Goal: Transaction & Acquisition: Obtain resource

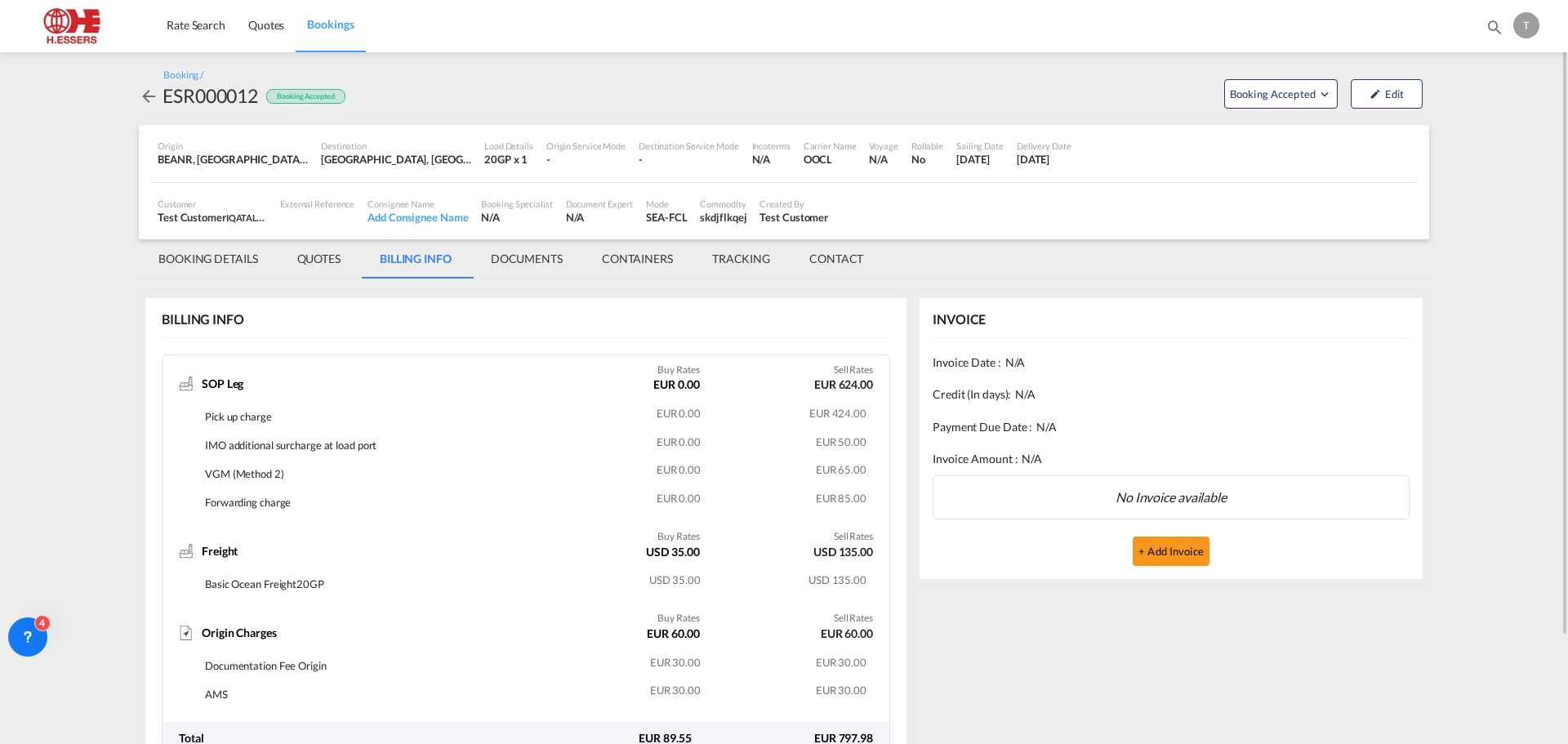
click at [144, 89] on md-icon "icon-arrow-left" at bounding box center [148, 96] width 19 height 19
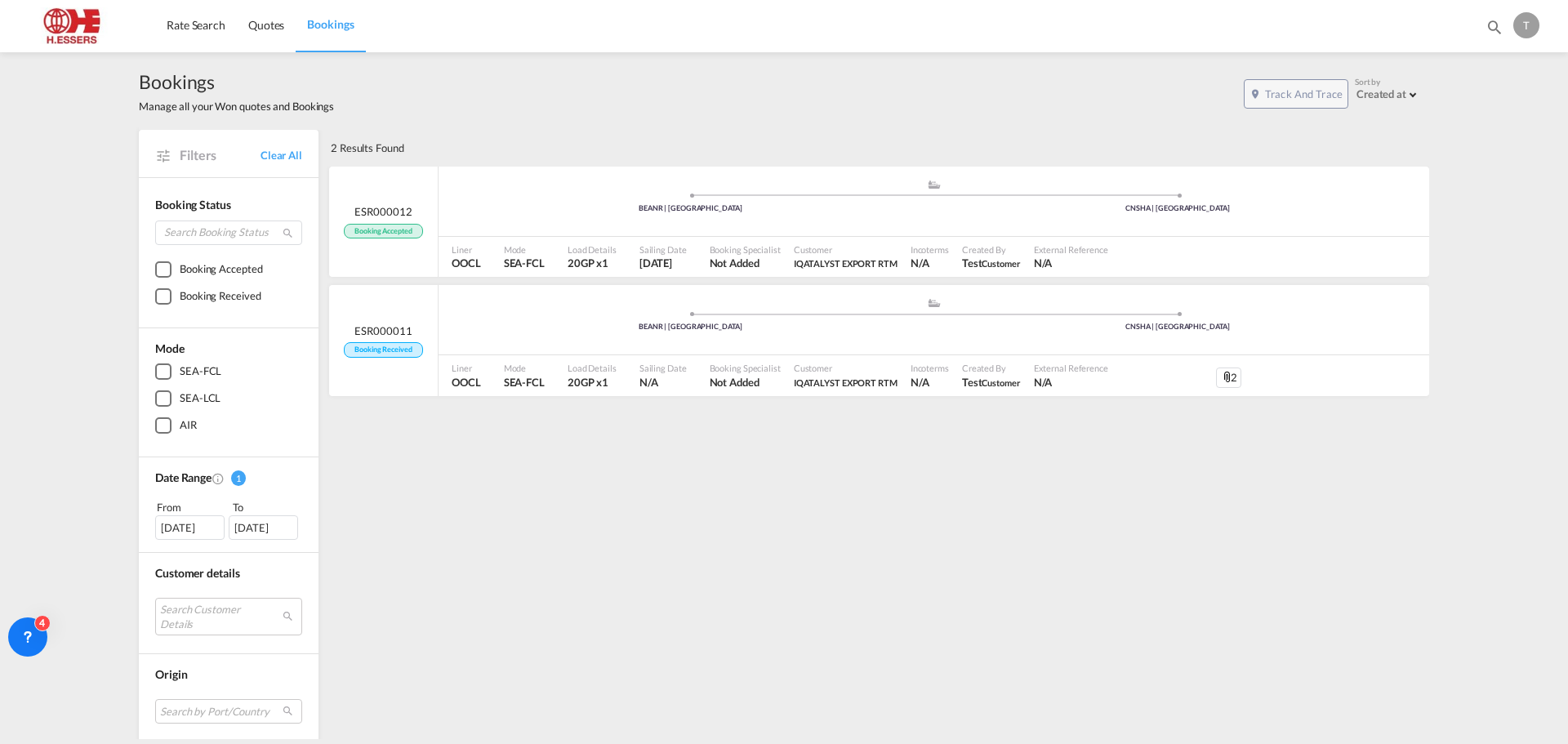
click at [1522, 27] on div "T" at bounding box center [1526, 25] width 26 height 27
click at [1489, 130] on button "Logout" at bounding box center [1508, 125] width 106 height 33
click at [1530, 24] on div "T" at bounding box center [1526, 25] width 26 height 27
click at [1493, 126] on button "Logout" at bounding box center [1508, 125] width 106 height 33
click at [1481, 134] on div "Bookings Manage all your Won quotes and Bookings Track and Trace Sort by Create…" at bounding box center [784, 396] width 1568 height 687
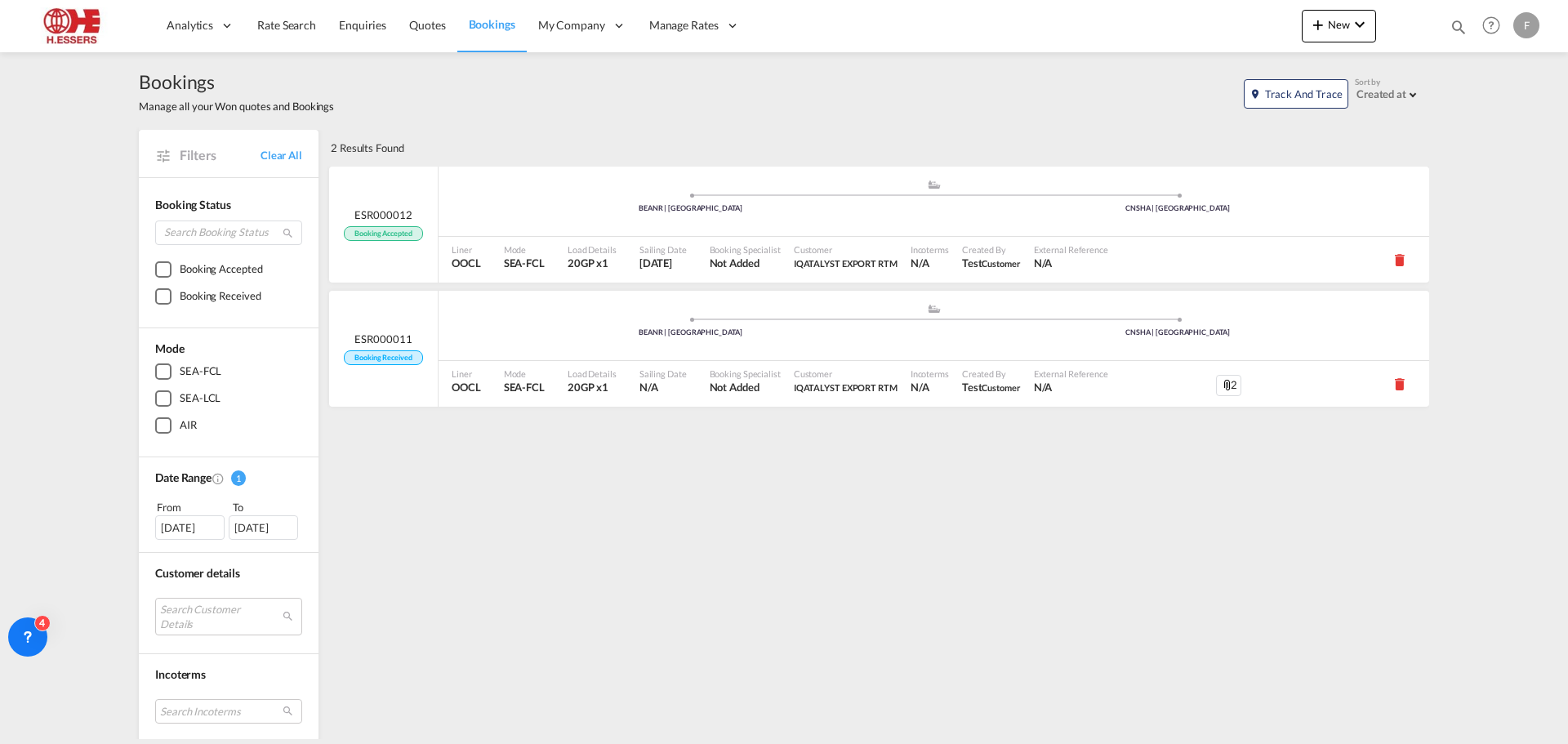
click at [1520, 26] on div "F" at bounding box center [1526, 25] width 26 height 27
click at [1501, 127] on button "Logout" at bounding box center [1508, 125] width 106 height 33
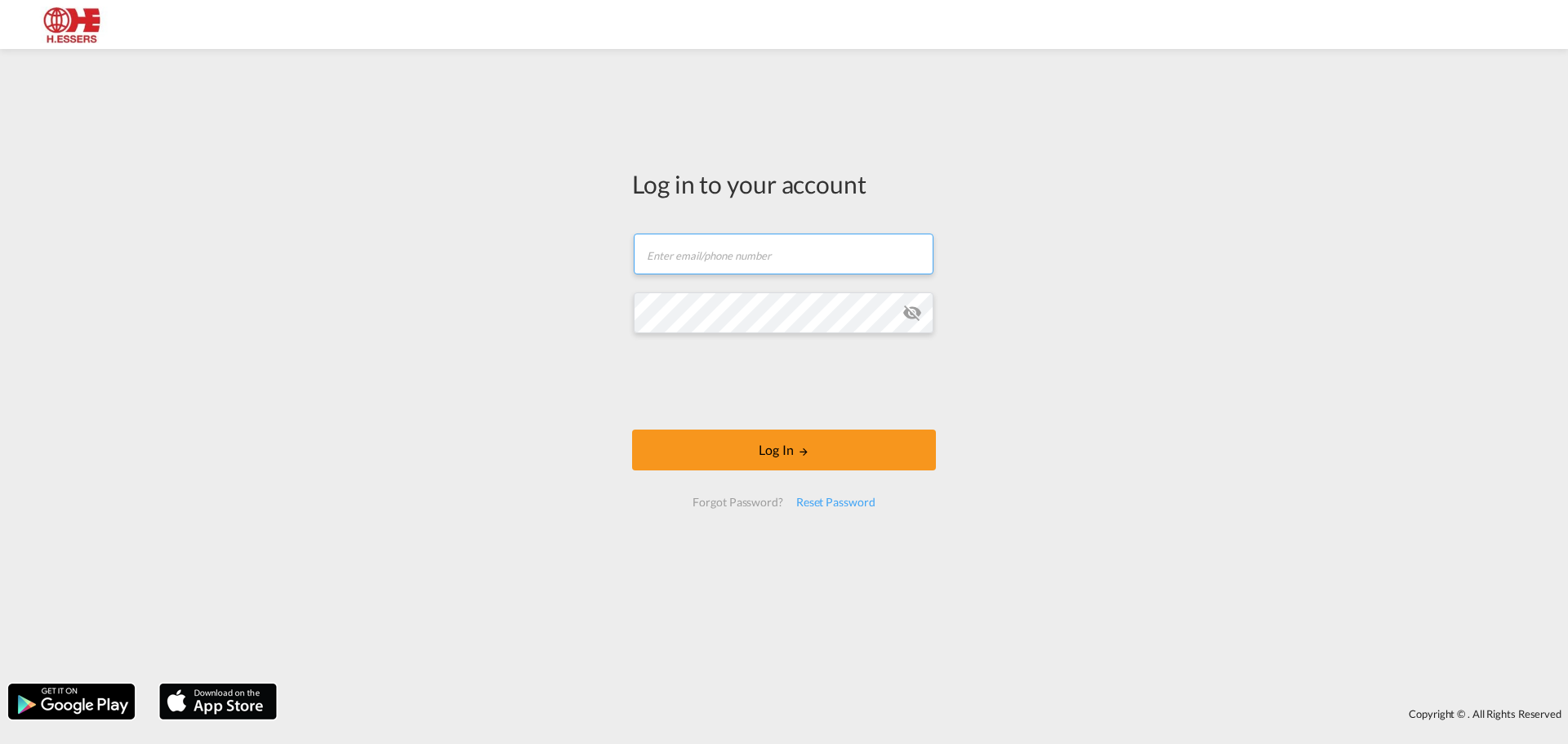
click at [813, 250] on input "text" at bounding box center [784, 254] width 300 height 41
type input "[EMAIL_ADDRESS][DOMAIN_NAME]"
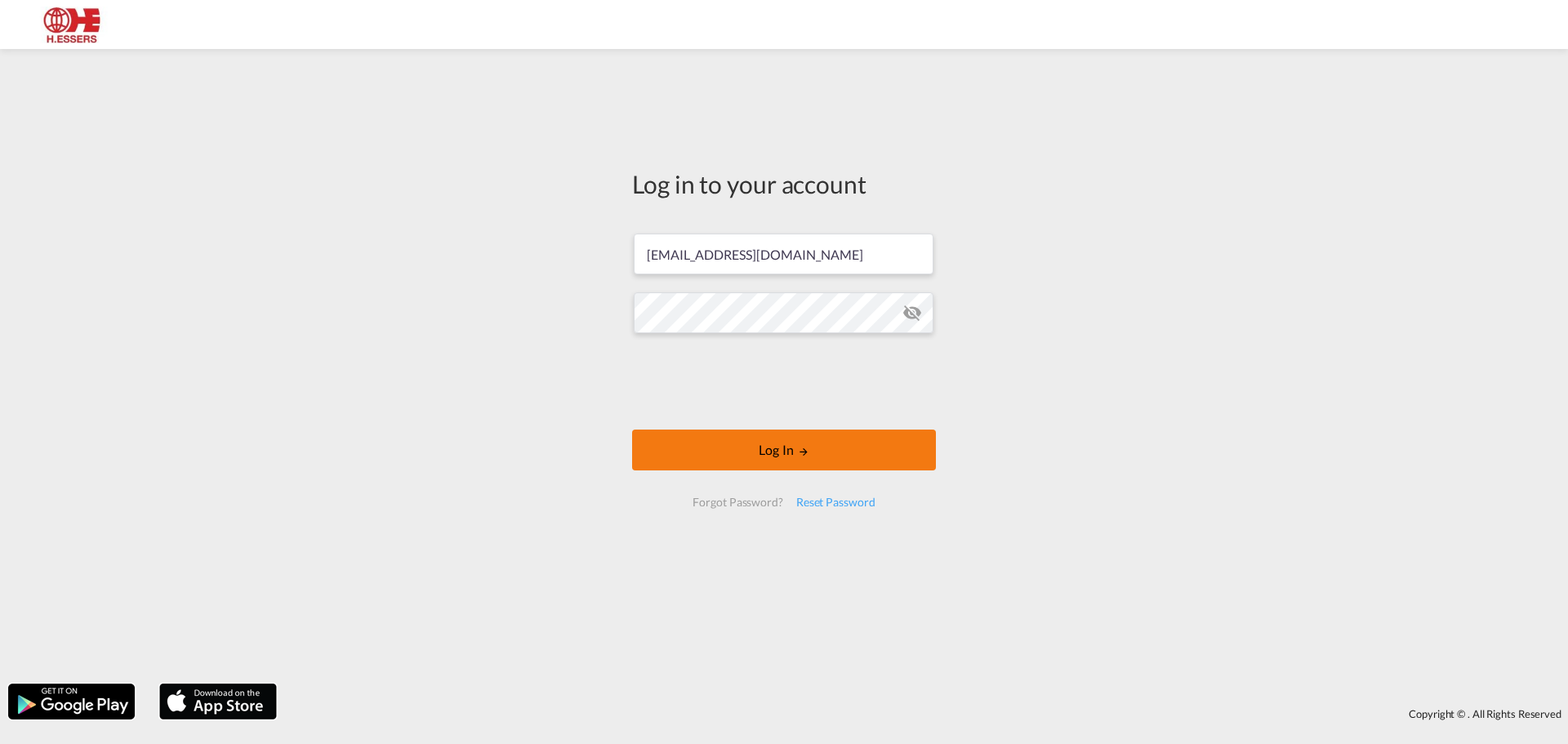
click at [749, 435] on button "Log In" at bounding box center [784, 450] width 303 height 41
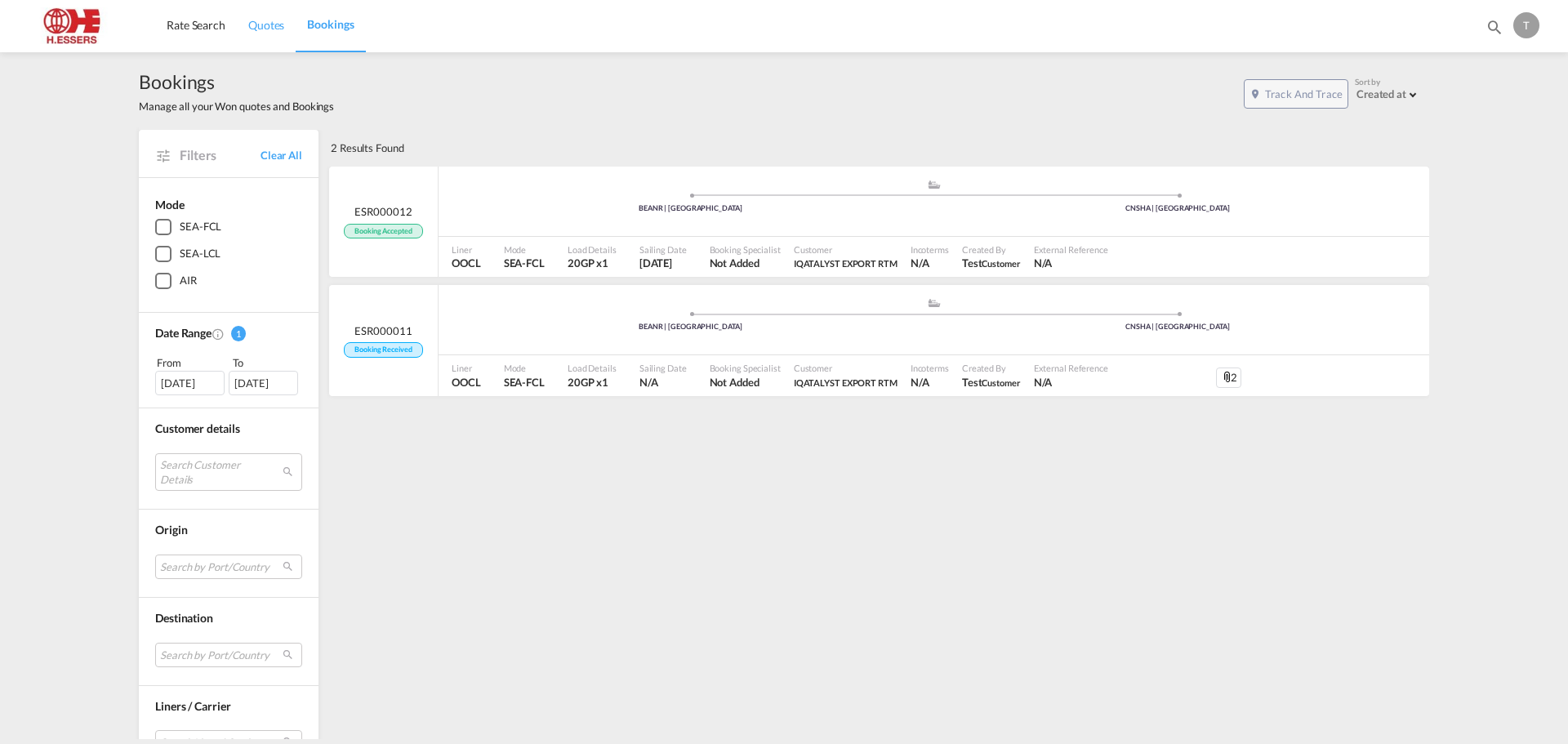
click at [257, 29] on span "Quotes" at bounding box center [266, 25] width 36 height 14
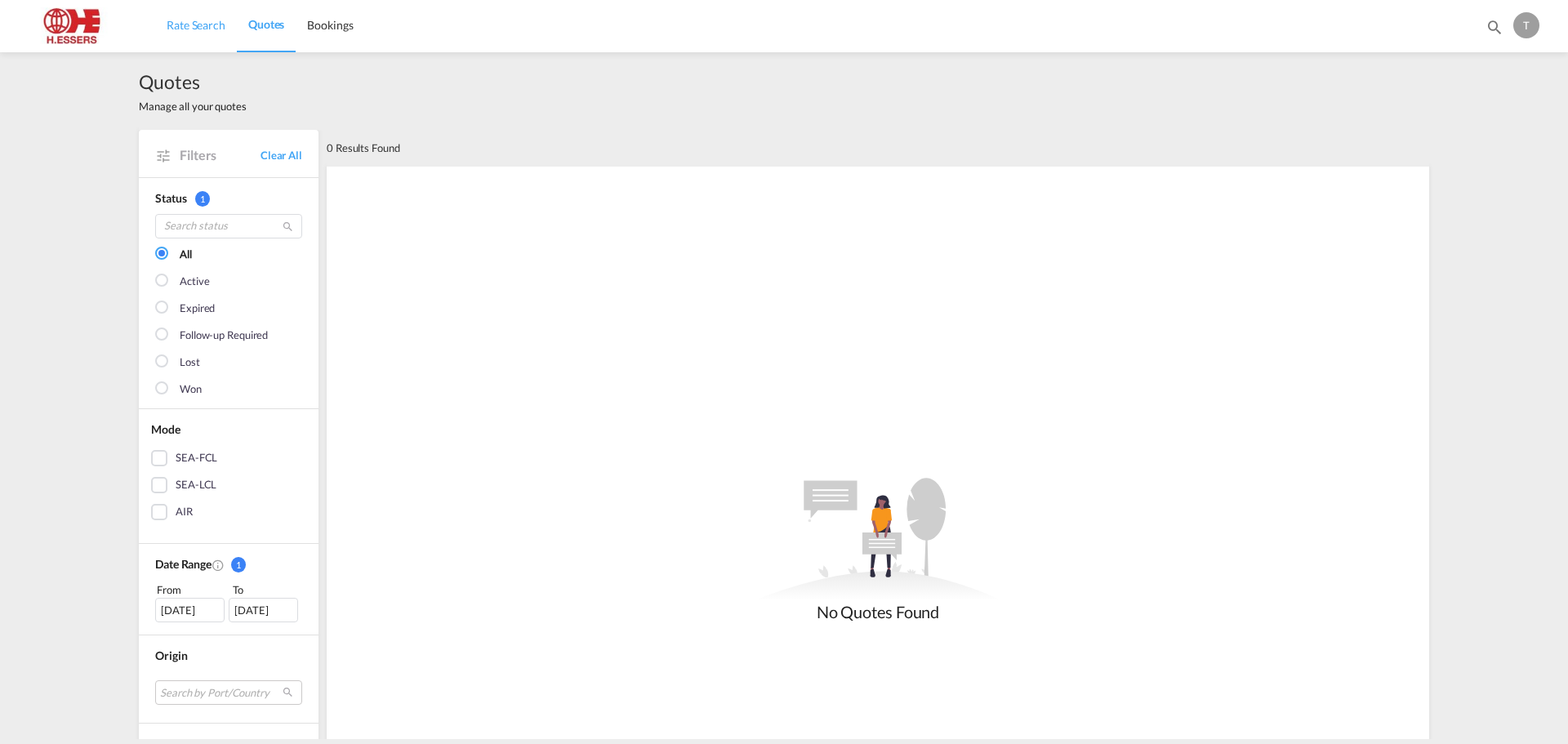
click at [192, 31] on span "Rate Search" at bounding box center [196, 25] width 58 height 14
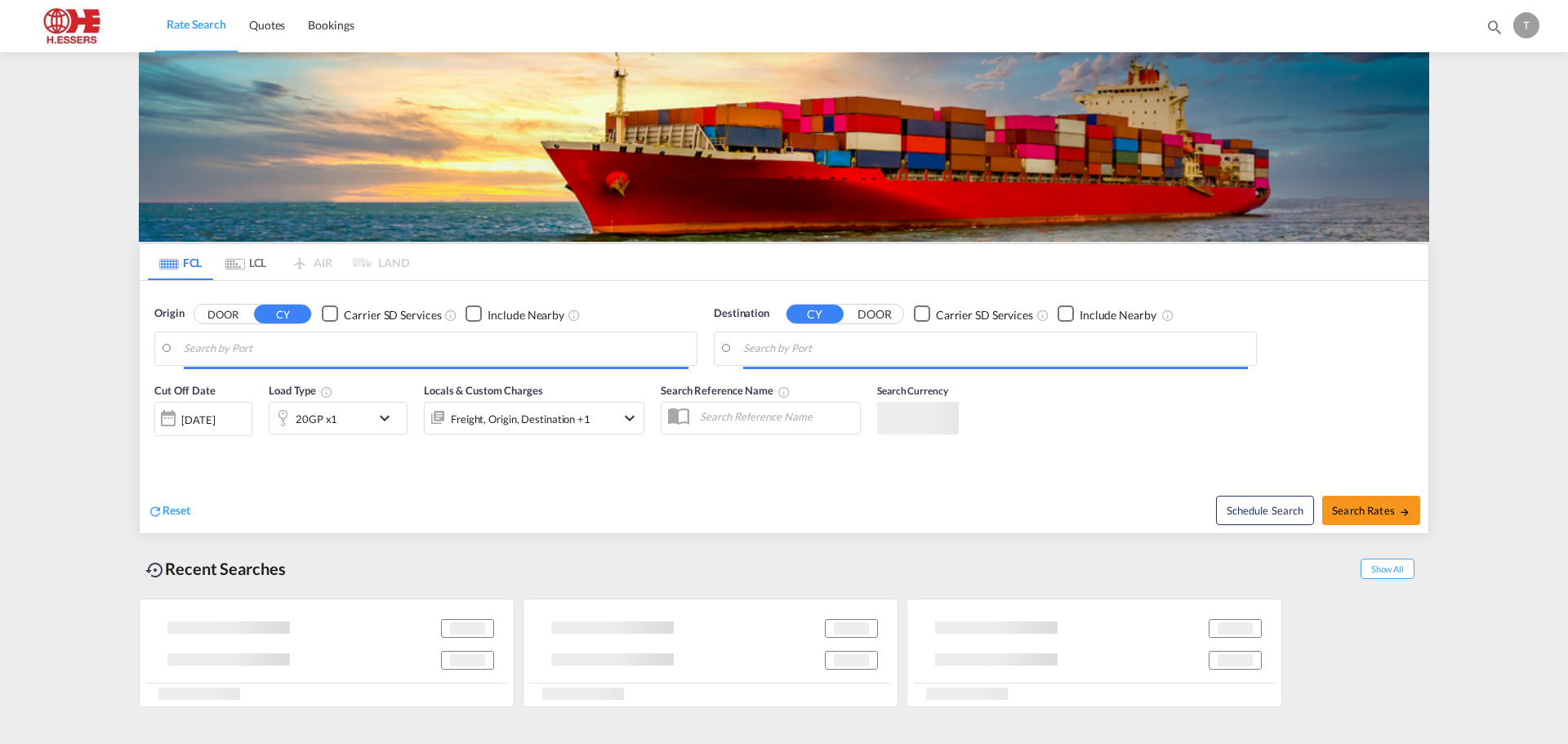
type input "Antwerp, BEANR"
type input "Shanghai, CNSHA"
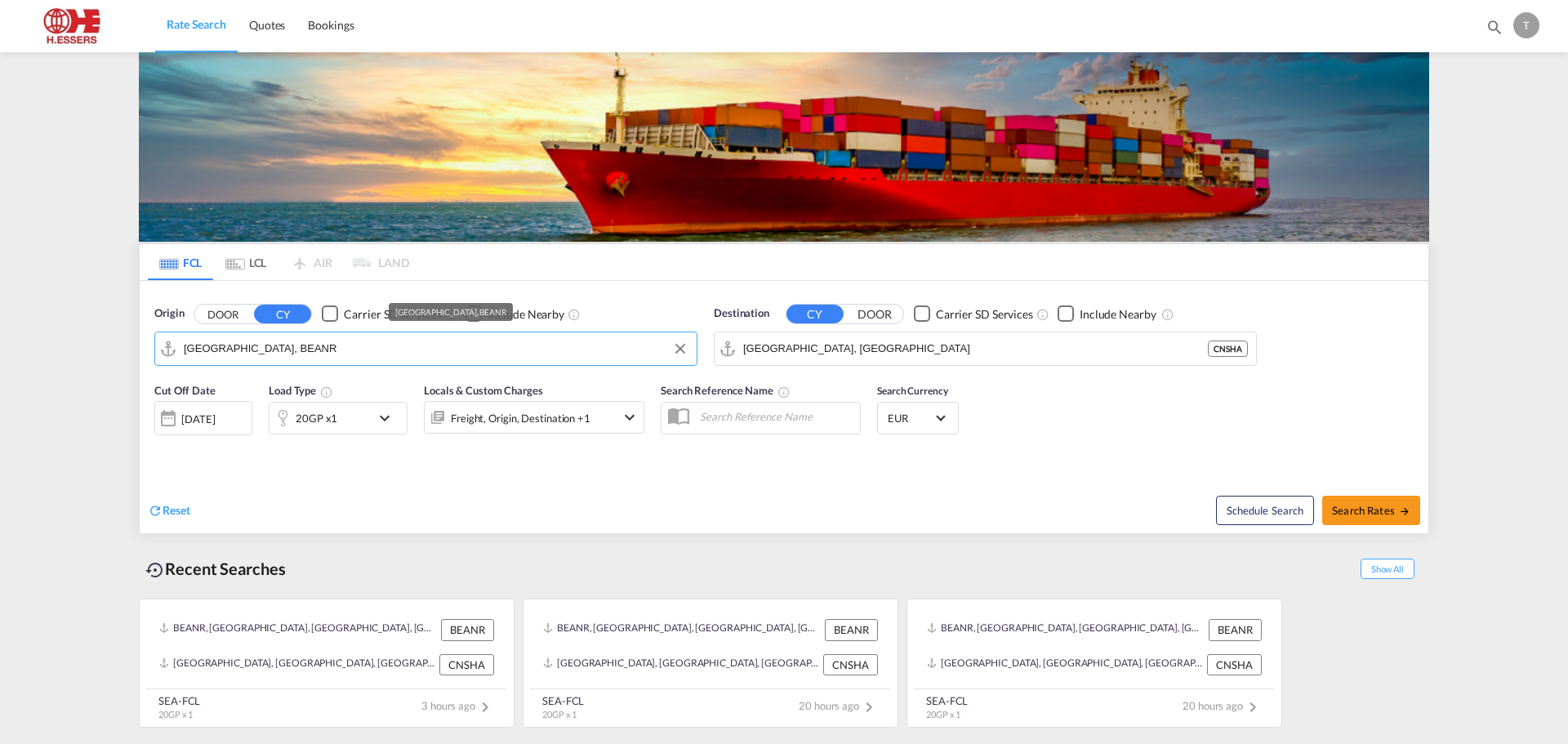
click at [298, 351] on input "Antwerp, BEANR" at bounding box center [436, 348] width 504 height 25
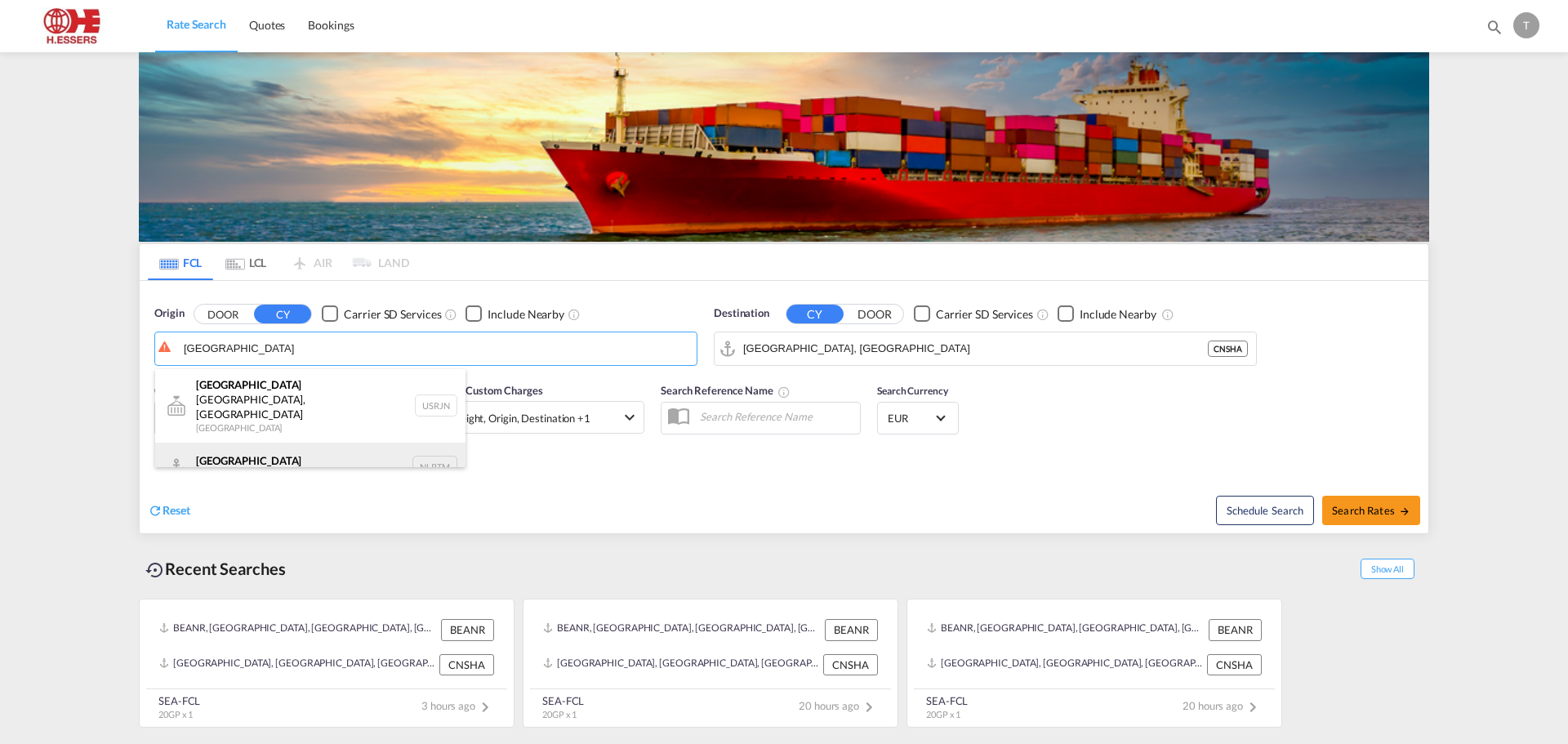
click at [258, 442] on div "Rotterdam Netherlands NLRTM" at bounding box center [311, 467] width 311 height 49
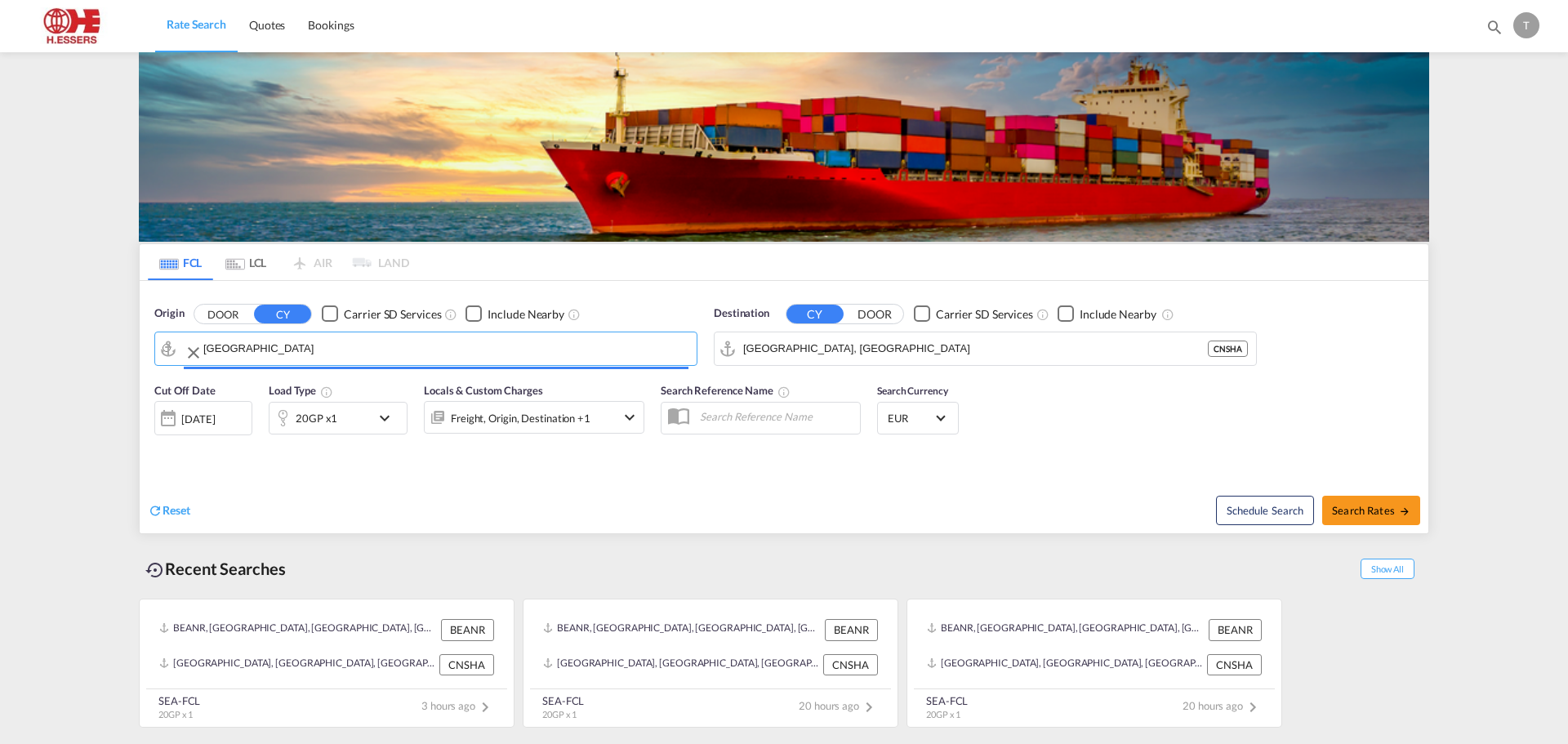
type input "Rotterdam, NLRTM"
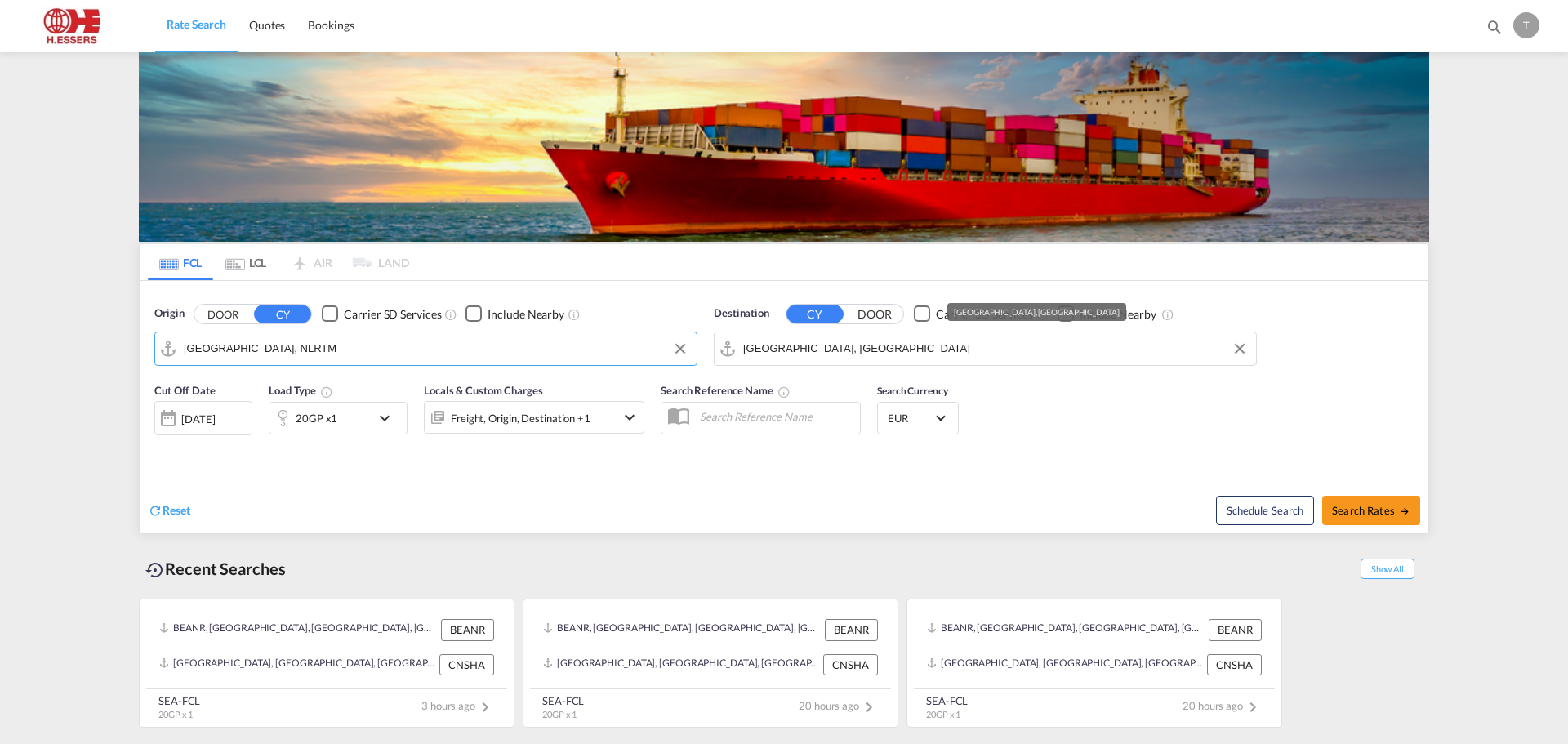
click at [866, 351] on input "Shanghai, CNSHA" at bounding box center [995, 348] width 504 height 25
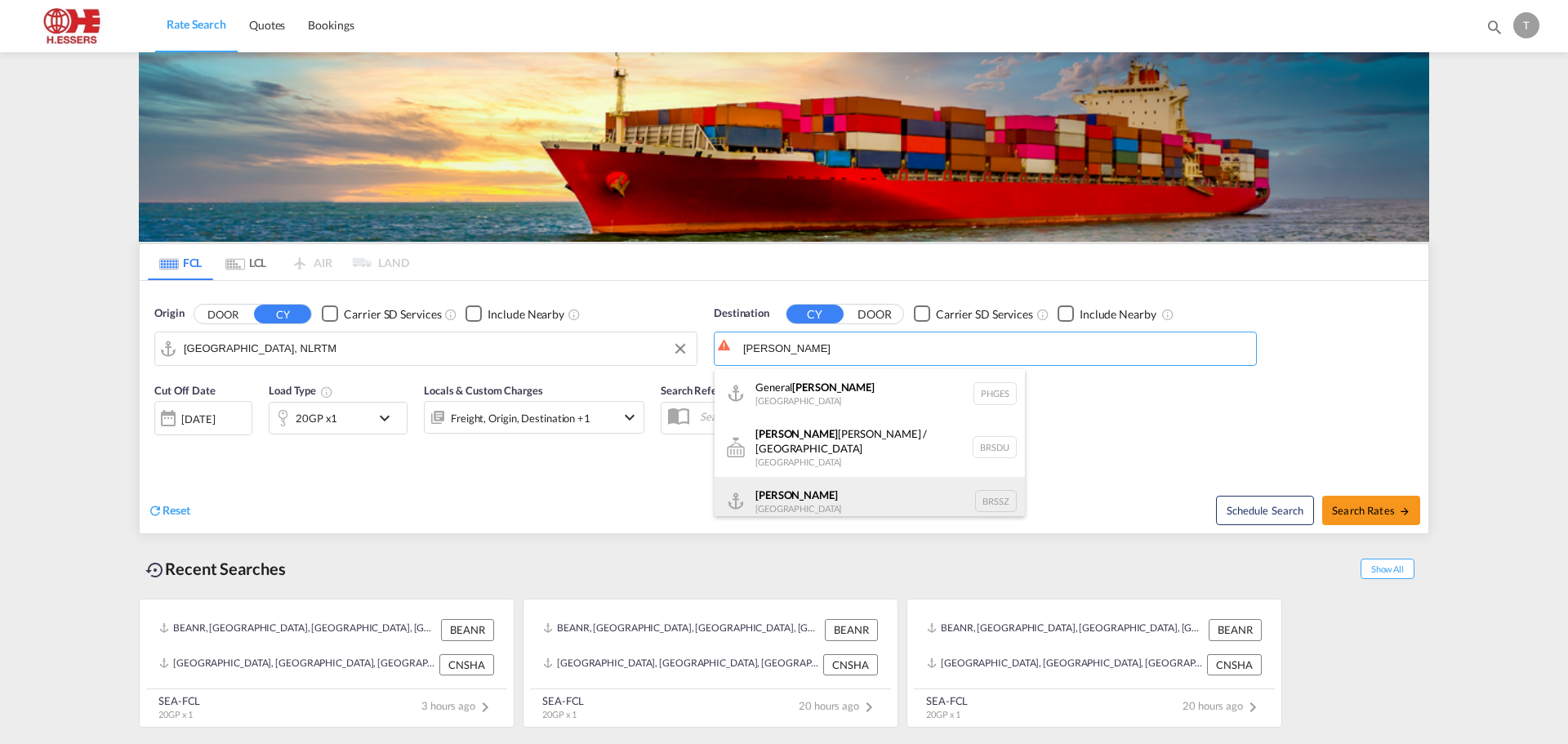
click at [810, 488] on div "Santos Brazil BRSSZ" at bounding box center [870, 502] width 311 height 49
type input "Santos, BRSSZ"
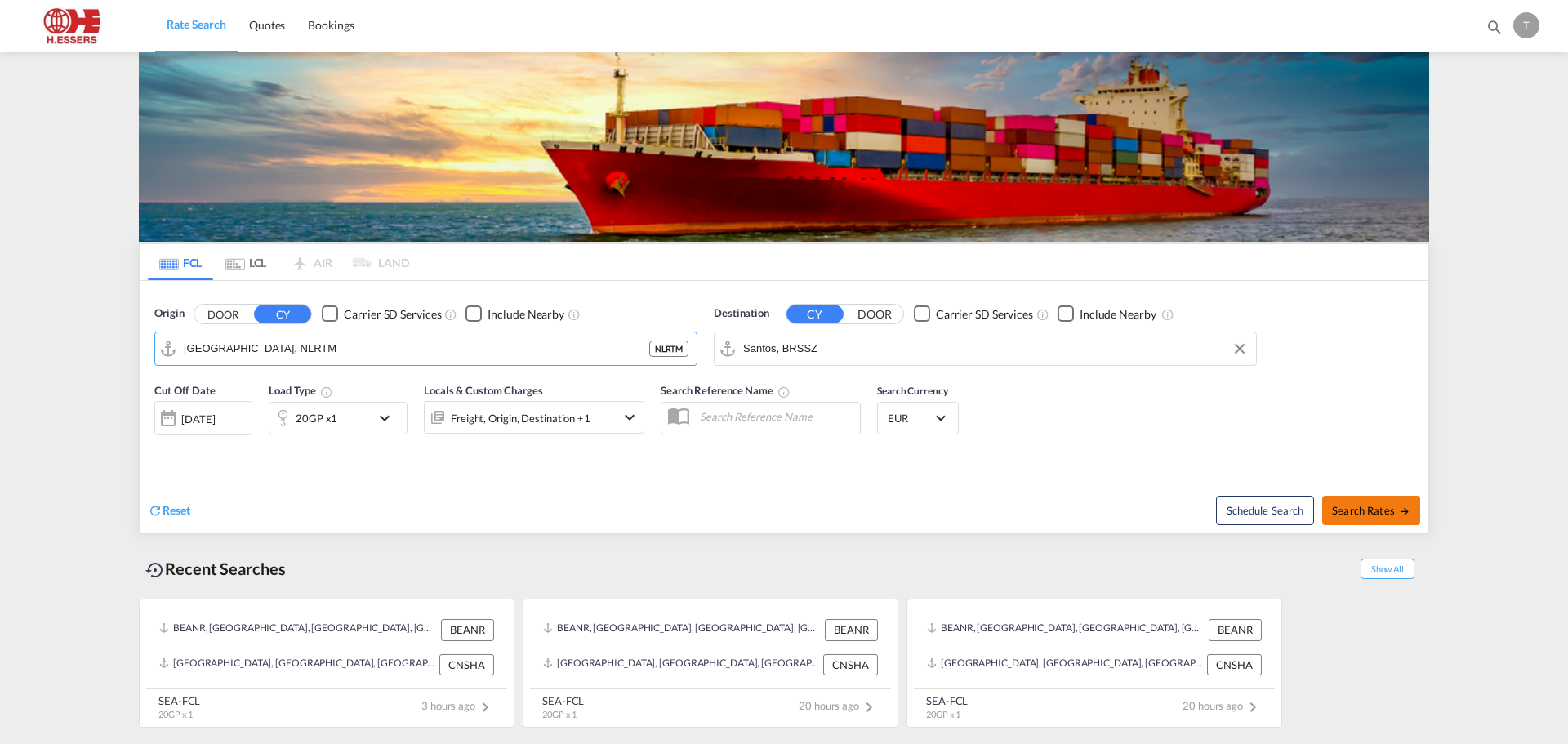
click at [1363, 505] on span "Search Rates" at bounding box center [1372, 510] width 79 height 13
type input "NLRTM to BRSSZ / 17 Sep 2025"
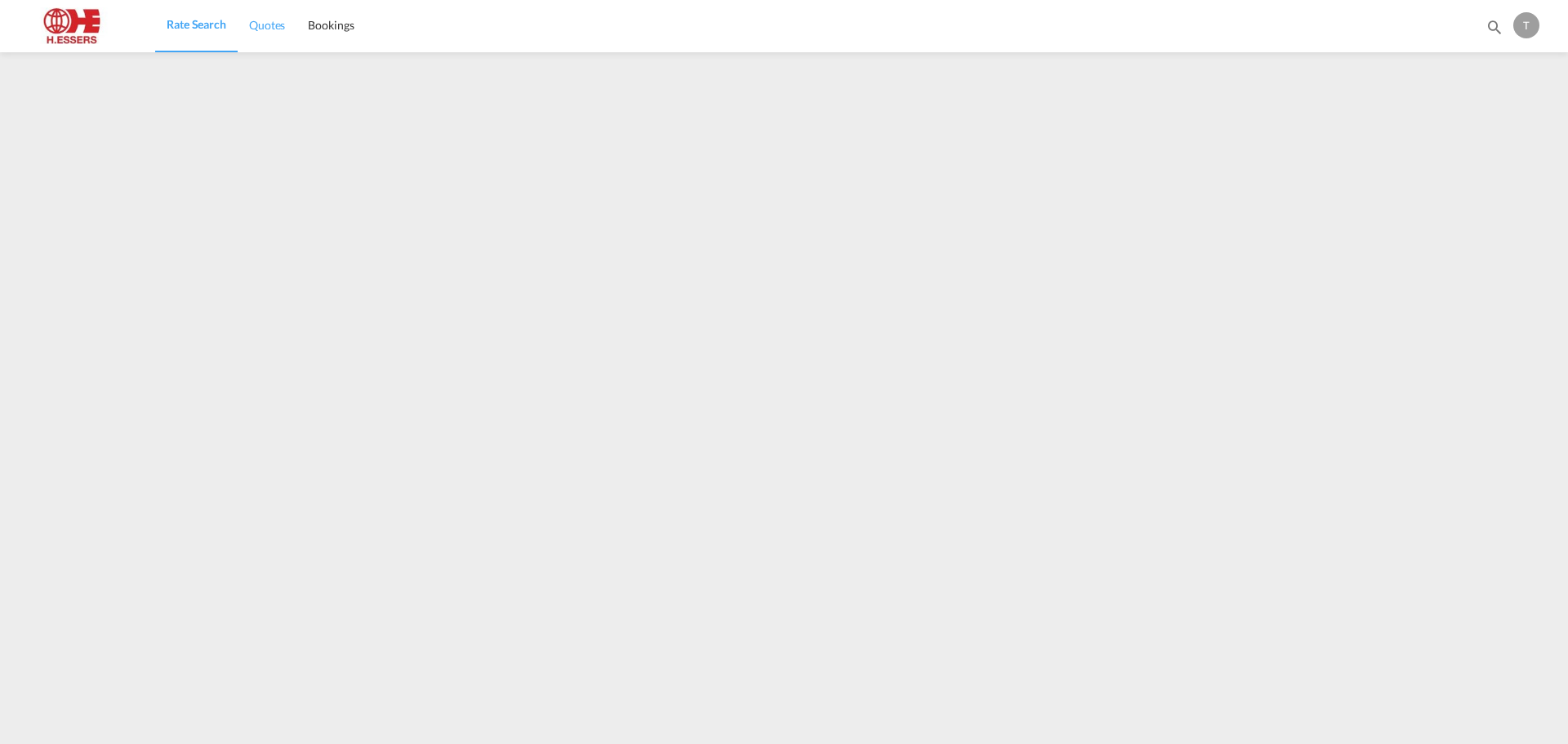
click at [268, 25] on span "Quotes" at bounding box center [267, 25] width 36 height 14
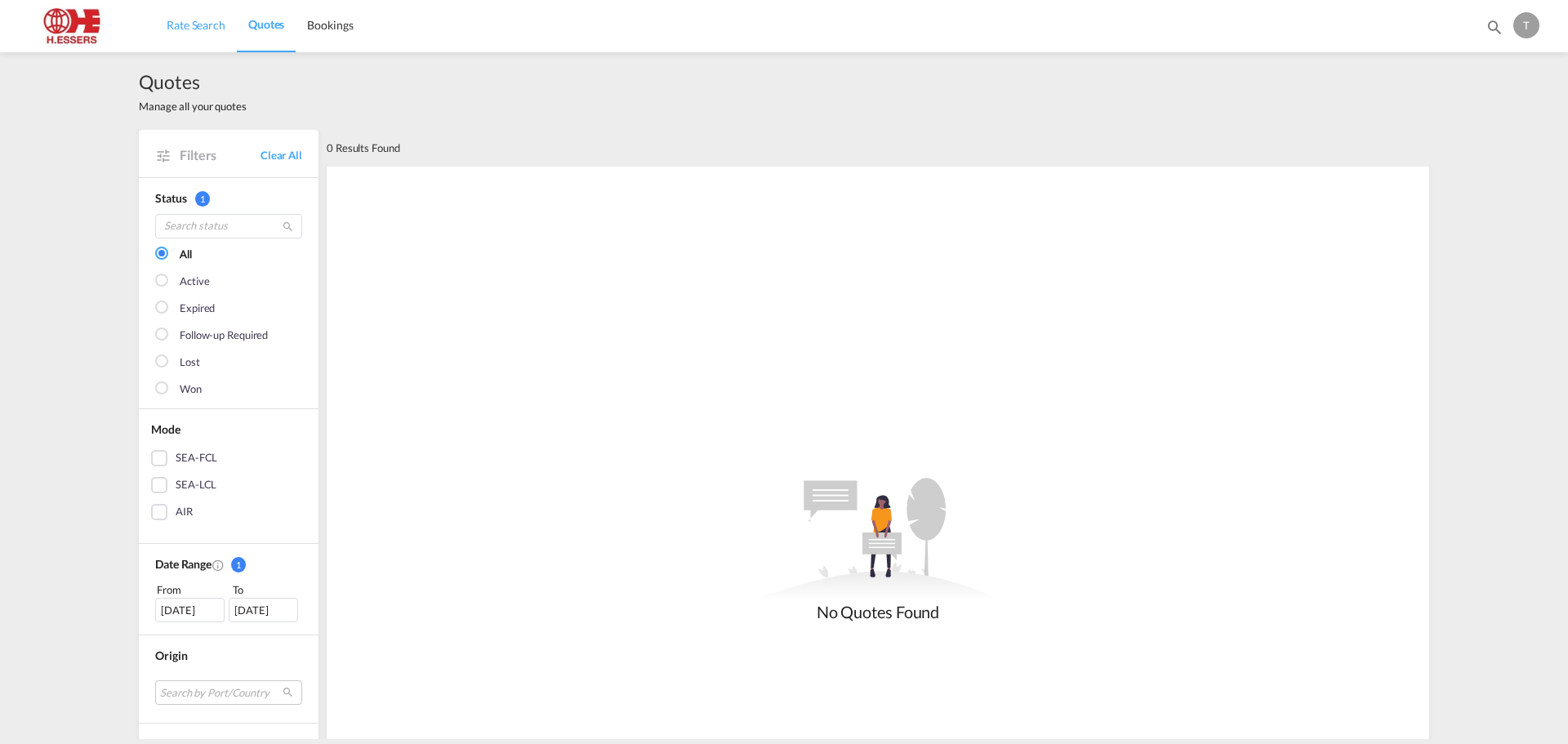
click at [196, 30] on span "Rate Search" at bounding box center [196, 25] width 58 height 14
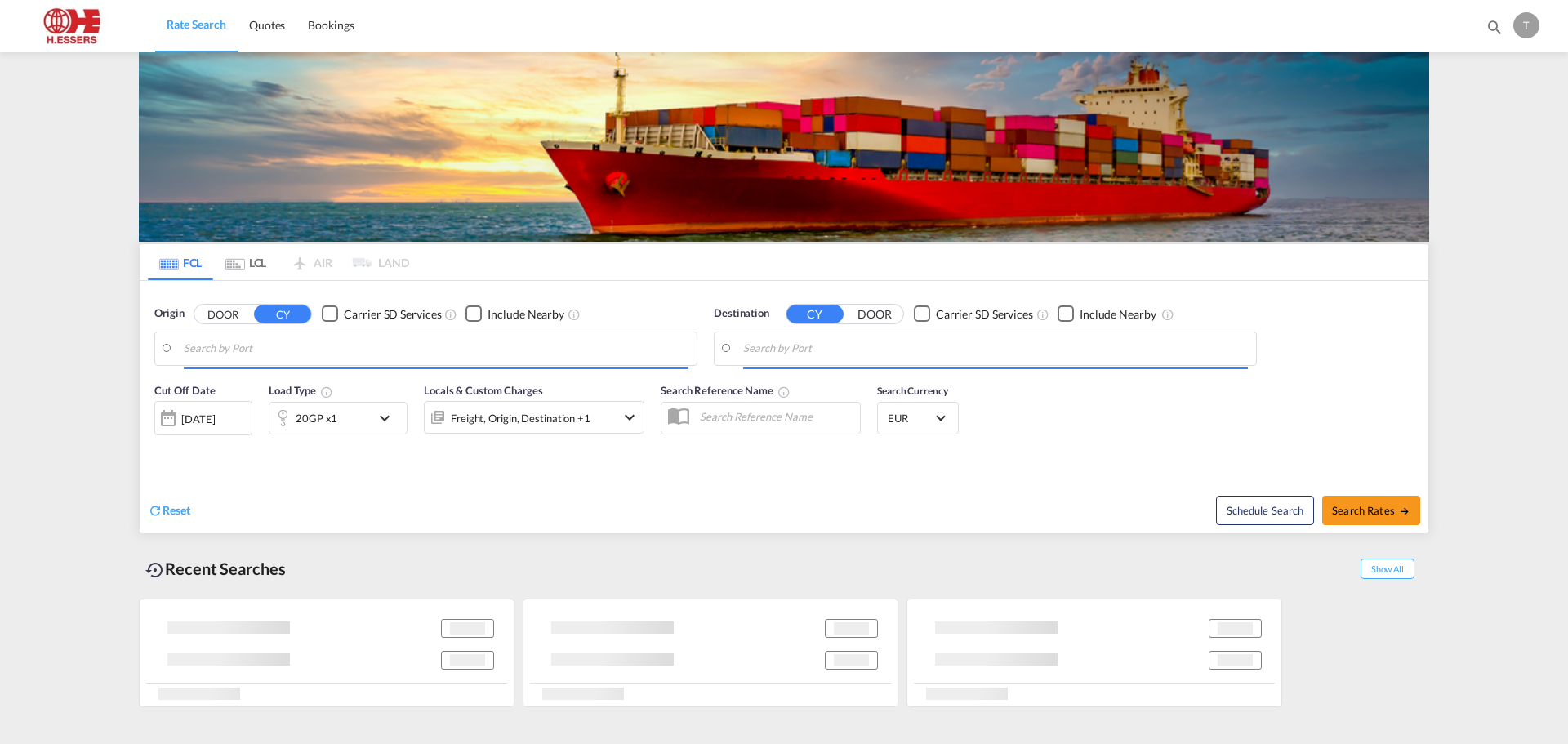
type input "Rotterdam, NLRTM"
type input "Santos, BRSSZ"
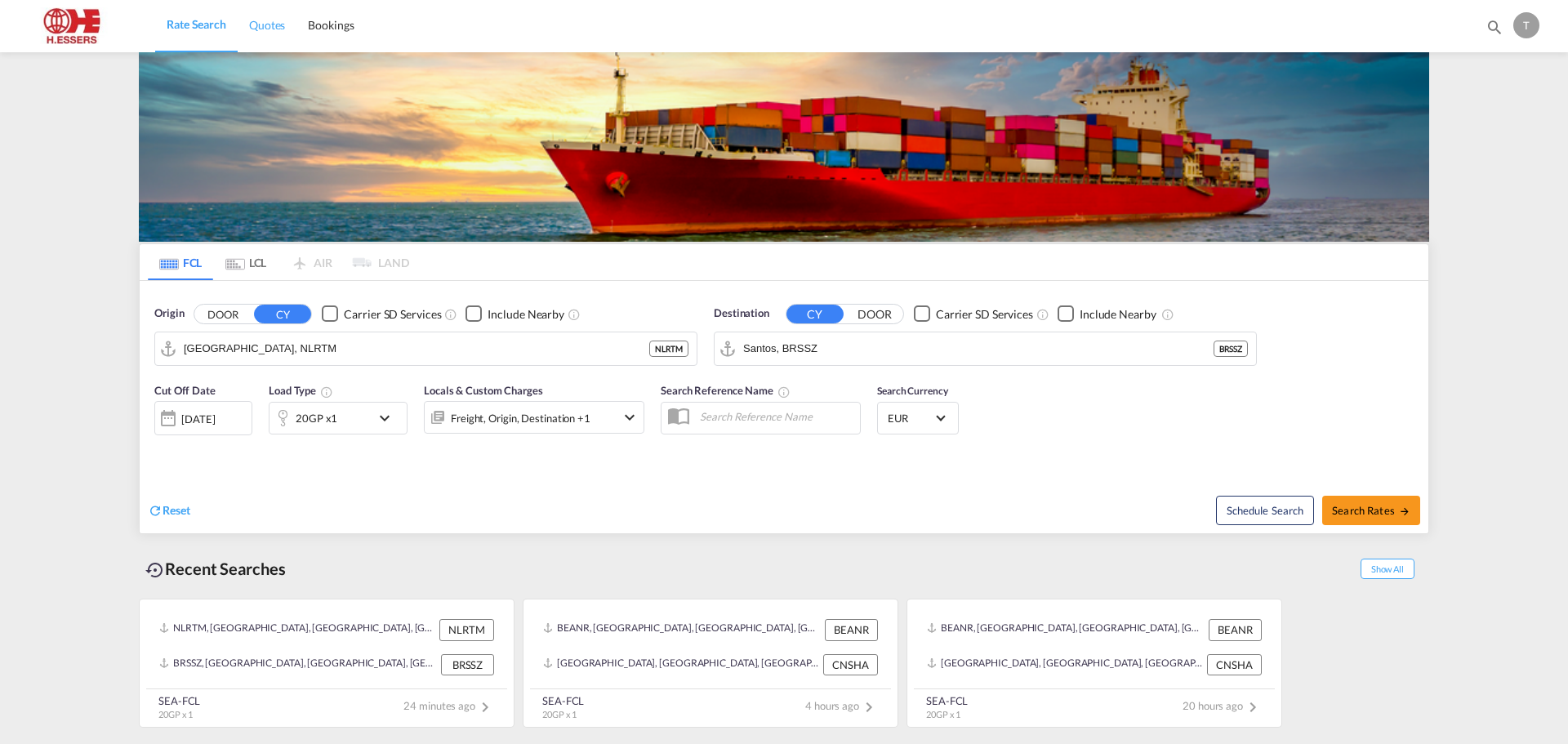
click at [265, 21] on span "Quotes" at bounding box center [267, 25] width 36 height 14
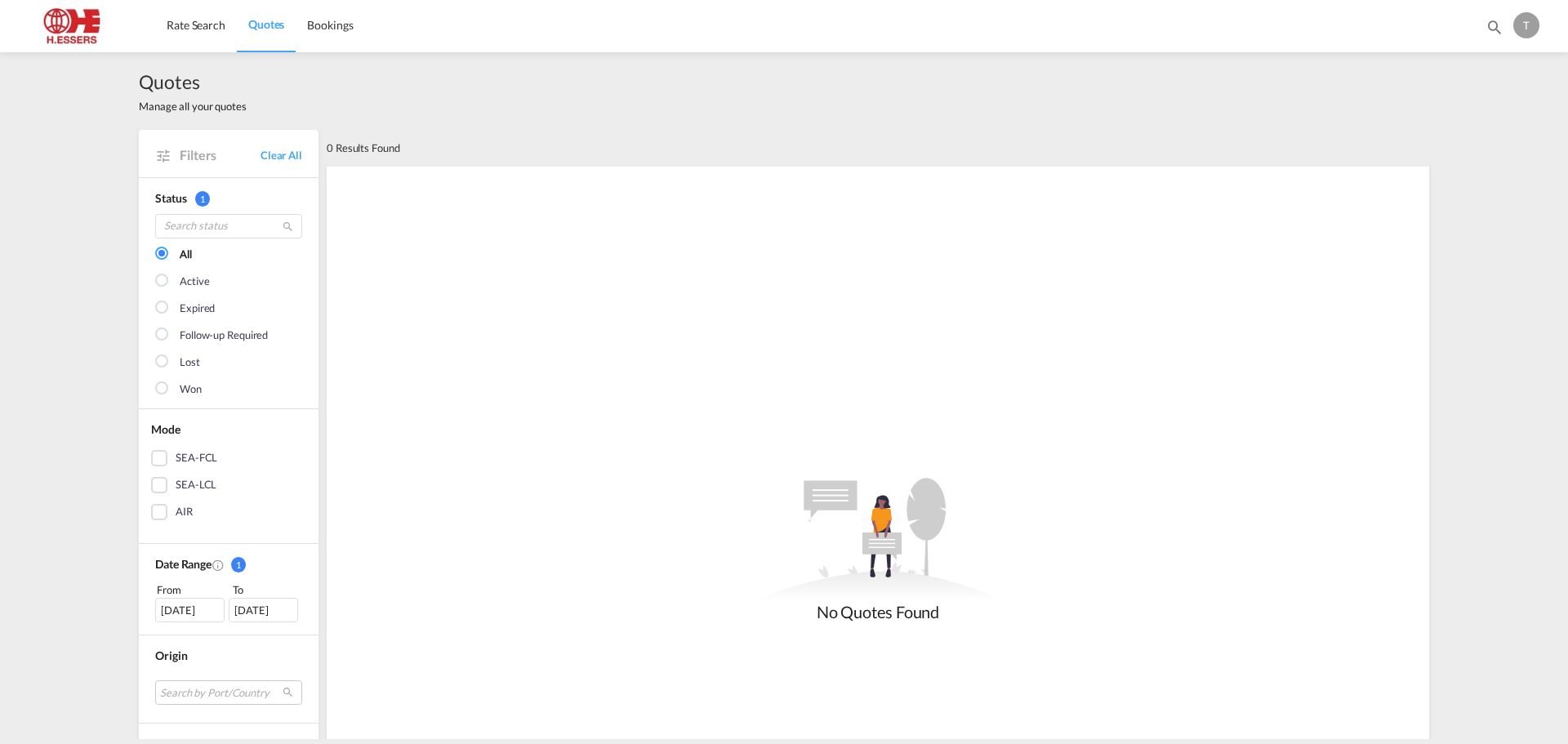
click at [499, 133] on div "0 Results Found" at bounding box center [877, 147] width 1102 height 36
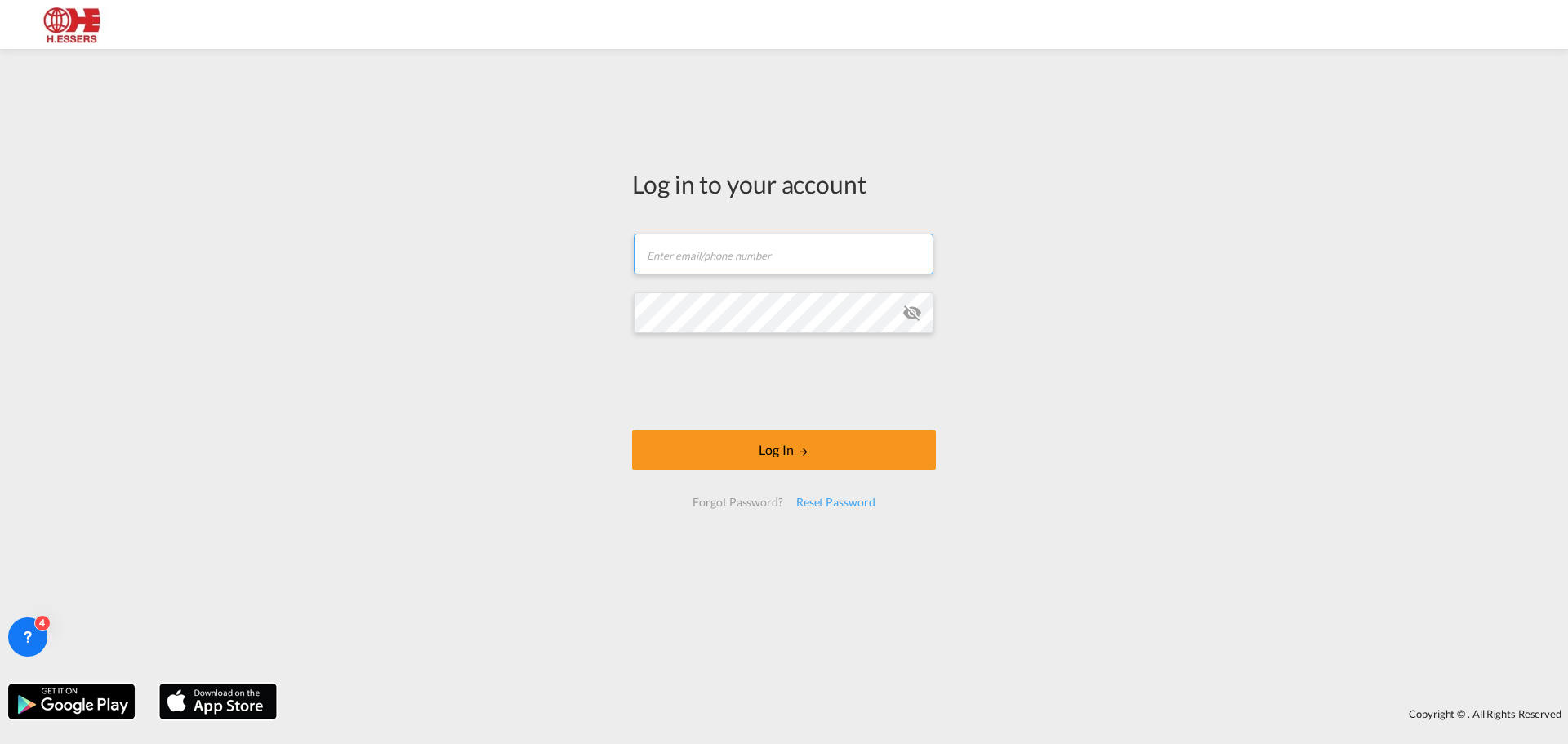
click at [726, 250] on input "text" at bounding box center [784, 254] width 300 height 41
